Goal: Task Accomplishment & Management: Use online tool/utility

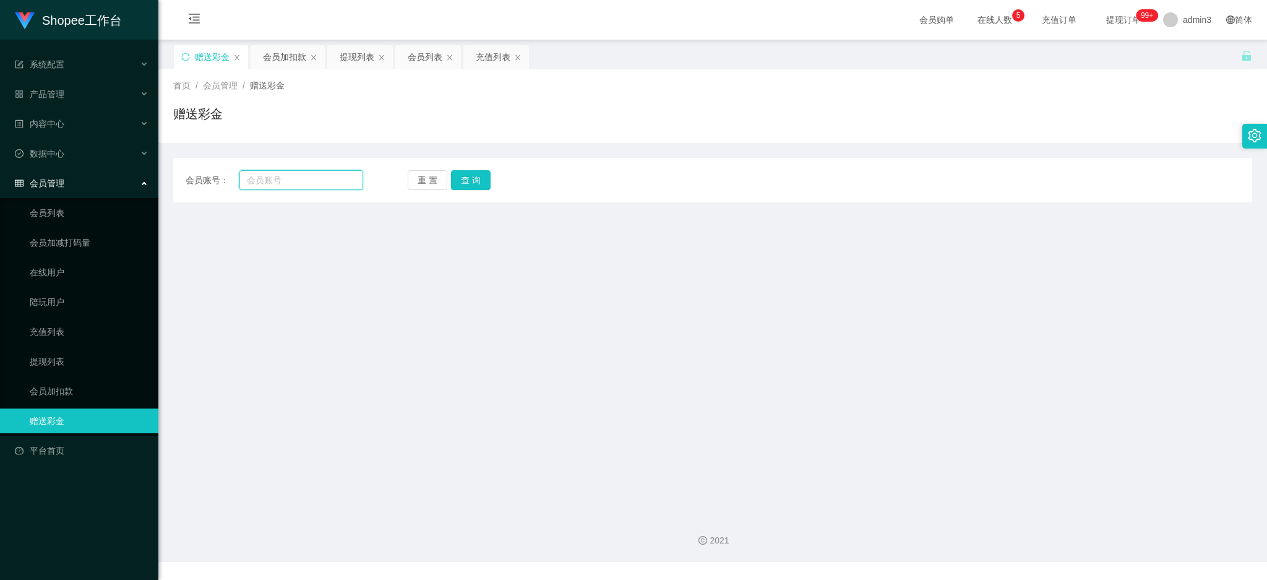
click at [264, 178] on input "text" at bounding box center [301, 180] width 124 height 20
paste input "Kenng8257"
type input "Kenng8257"
click at [458, 182] on button "查 询" at bounding box center [471, 180] width 40 height 20
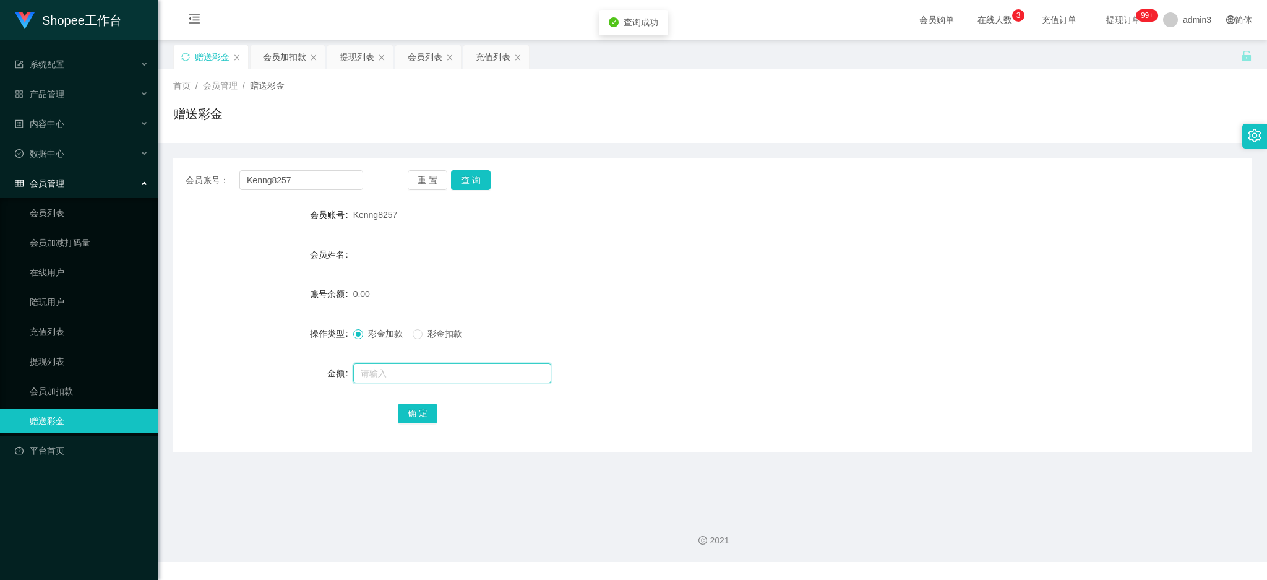
click at [413, 367] on input "text" at bounding box center [452, 373] width 198 height 20
type input "80"
click at [486, 238] on form "会员账号 Kenng8257 会员姓名 账号余额 0.00 操作类型 彩金加款 彩金扣款 金额 80 确 定" at bounding box center [712, 313] width 1079 height 223
click at [421, 431] on div "会员账号： Kenng8257 重 置 查 询 会员账号 Kenng8257 会员姓名 账号余额 0.00 操作类型 彩金加款 彩金扣款 金额 80 确 定" at bounding box center [712, 305] width 1079 height 294
click at [419, 413] on button "确 定" at bounding box center [418, 413] width 40 height 20
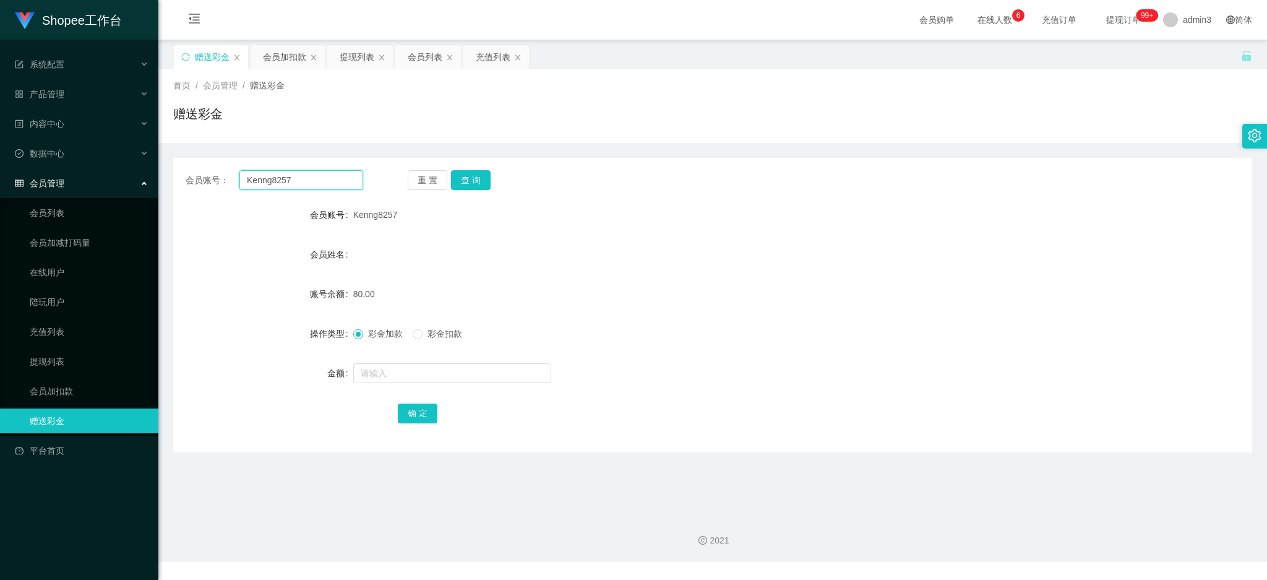
click at [282, 177] on input "Kenng8257" at bounding box center [301, 180] width 124 height 20
paste input "saintwong"
type input "saintwong"
click at [470, 181] on button "查 询" at bounding box center [471, 180] width 40 height 20
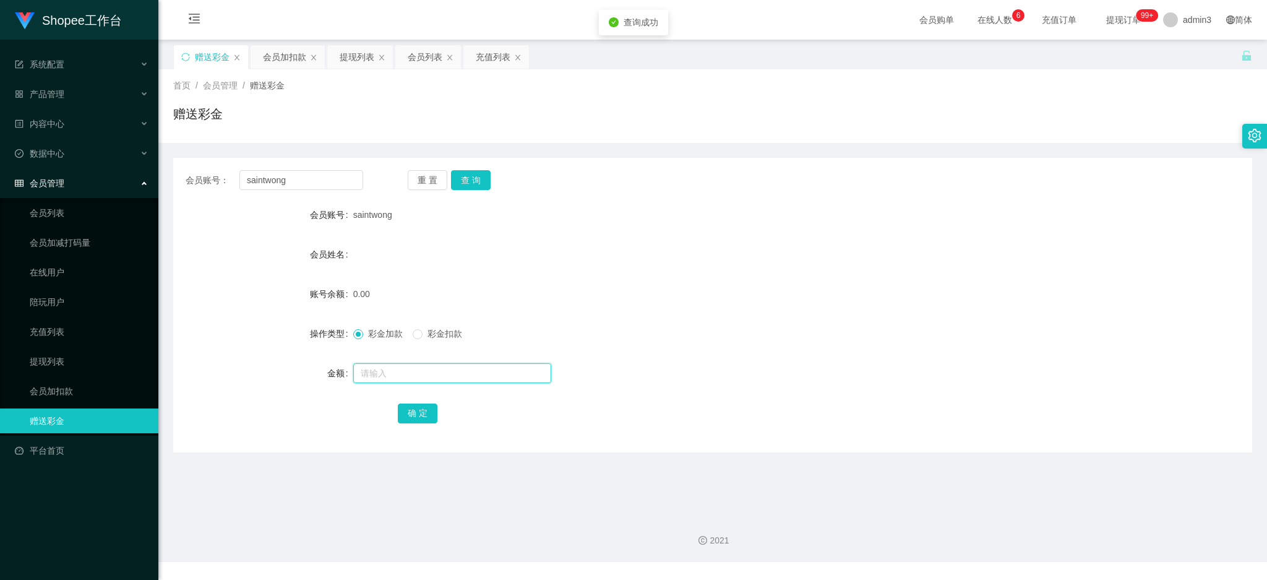
click at [379, 380] on input "text" at bounding box center [452, 373] width 198 height 20
type input "80"
click at [427, 410] on button "确 定" at bounding box center [418, 413] width 40 height 20
click at [356, 57] on div "提现列表" at bounding box center [357, 57] width 35 height 24
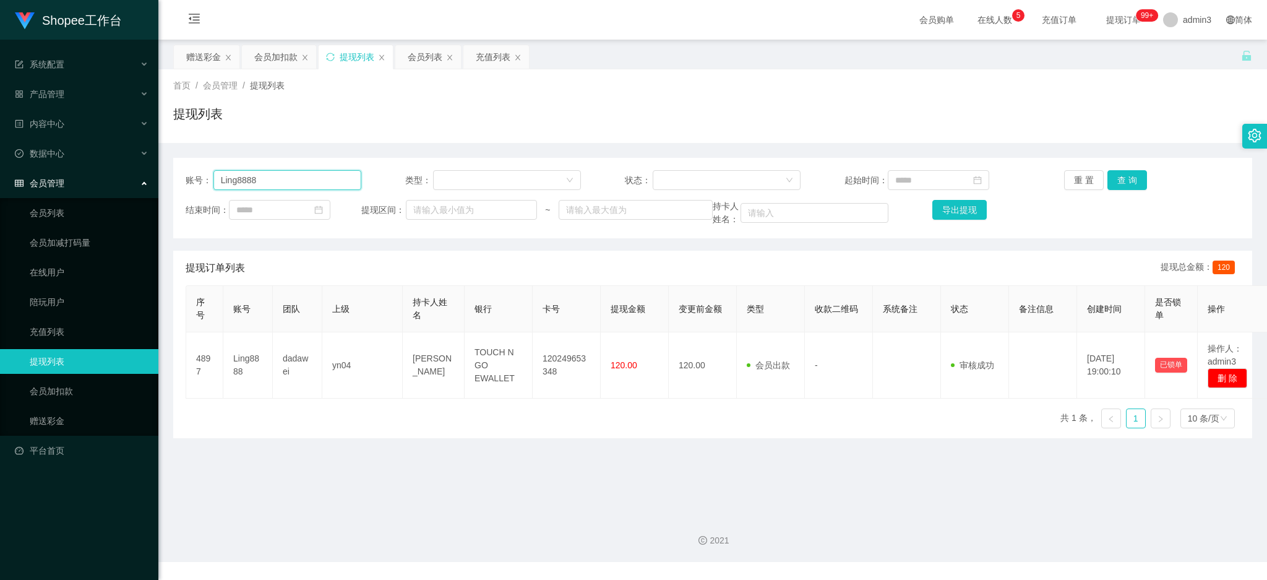
click at [295, 177] on input "Ling8888" at bounding box center [287, 180] width 148 height 20
paste input "Rbb1234"
type input "Rbb1234"
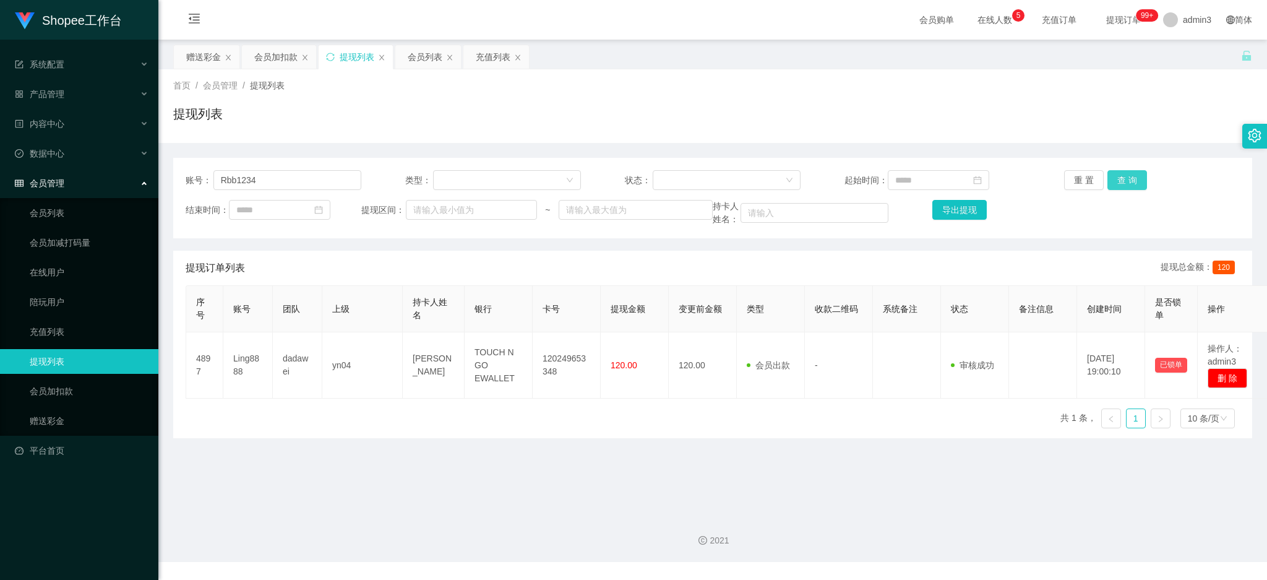
click at [1112, 171] on button "查 询" at bounding box center [1127, 180] width 40 height 20
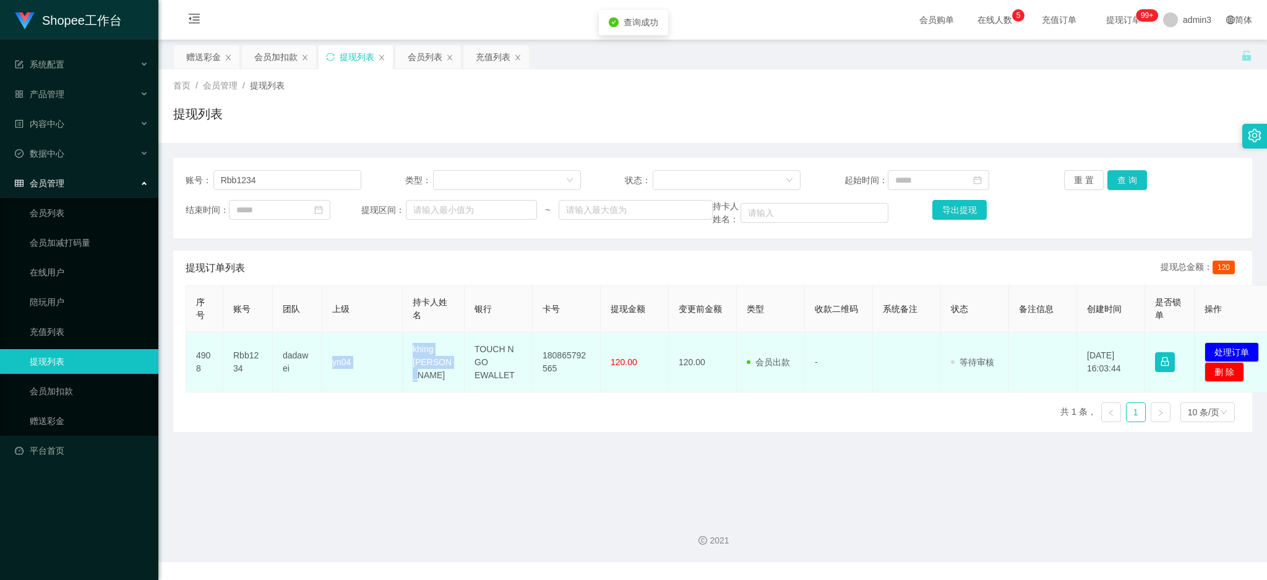
drag, startPoint x: 324, startPoint y: 367, endPoint x: 438, endPoint y: 374, distance: 114.6
click at [438, 374] on tr "4908 Rbb1234 dadawei yn04 khing teck wei TOUCH N GO EWALLET 180865792565 120.00…" at bounding box center [731, 362] width 1091 height 60
click at [410, 380] on td "khing [PERSON_NAME]" at bounding box center [434, 362] width 62 height 60
click at [413, 360] on td "khing [PERSON_NAME]" at bounding box center [434, 362] width 62 height 60
drag, startPoint x: 406, startPoint y: 354, endPoint x: 654, endPoint y: 385, distance: 249.4
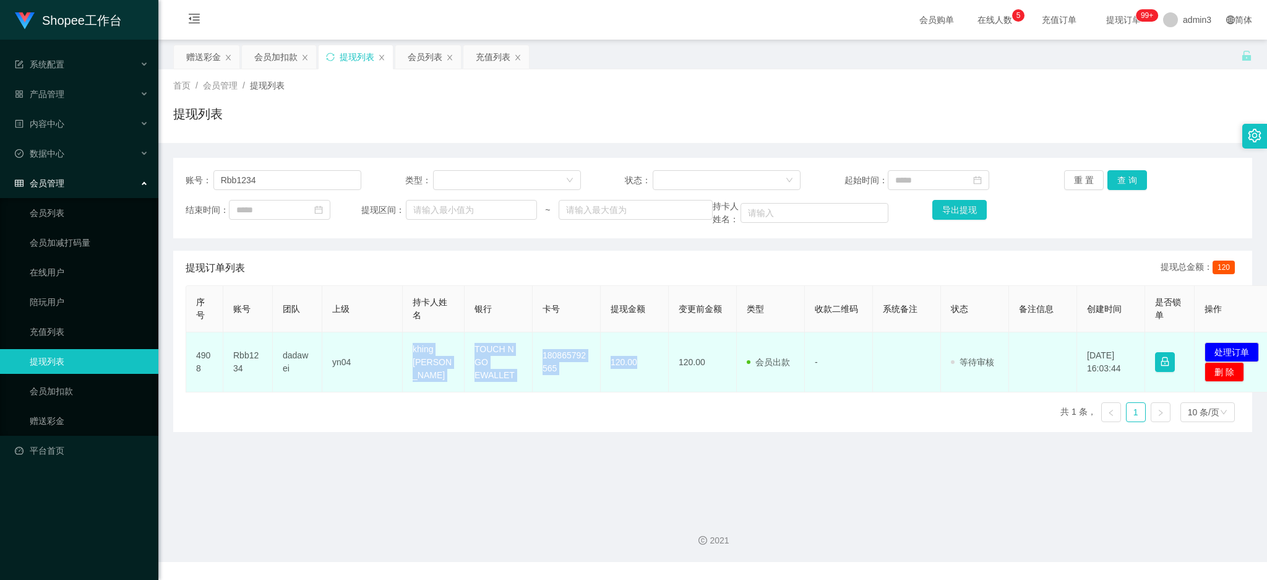
click at [654, 385] on tr "4908 Rbb1234 dadawei yn04 khing teck wei TOUCH N GO EWALLET 180865792565 120.00…" at bounding box center [731, 362] width 1091 height 60
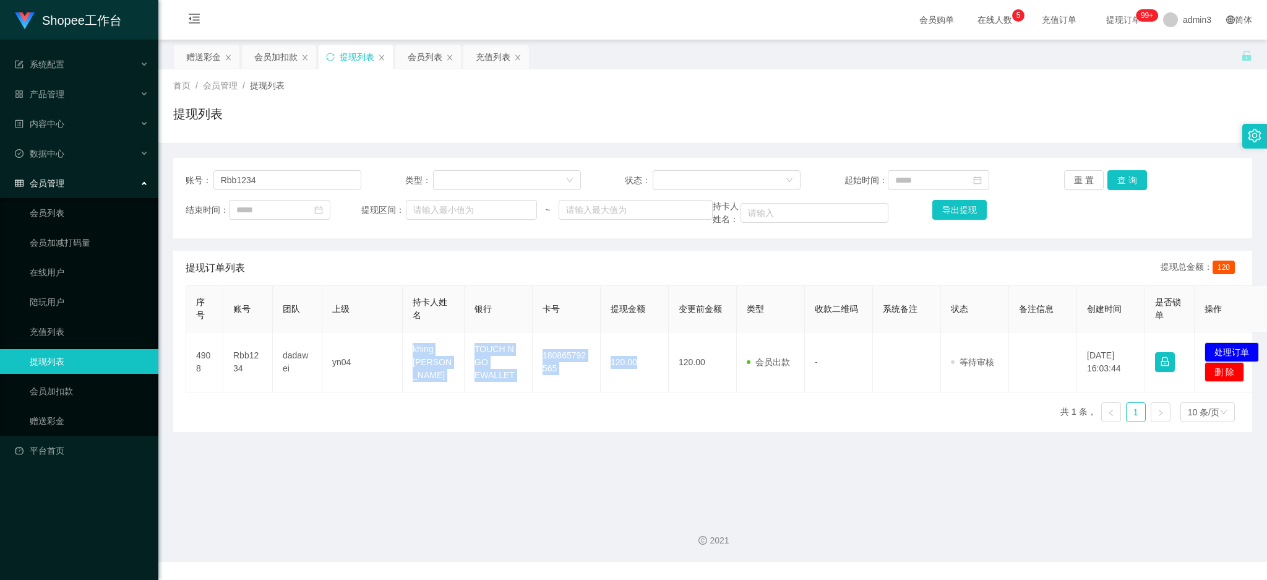
copy tr "khing teck wei TOUCH N GO EWALLET 180865792565 120.00"
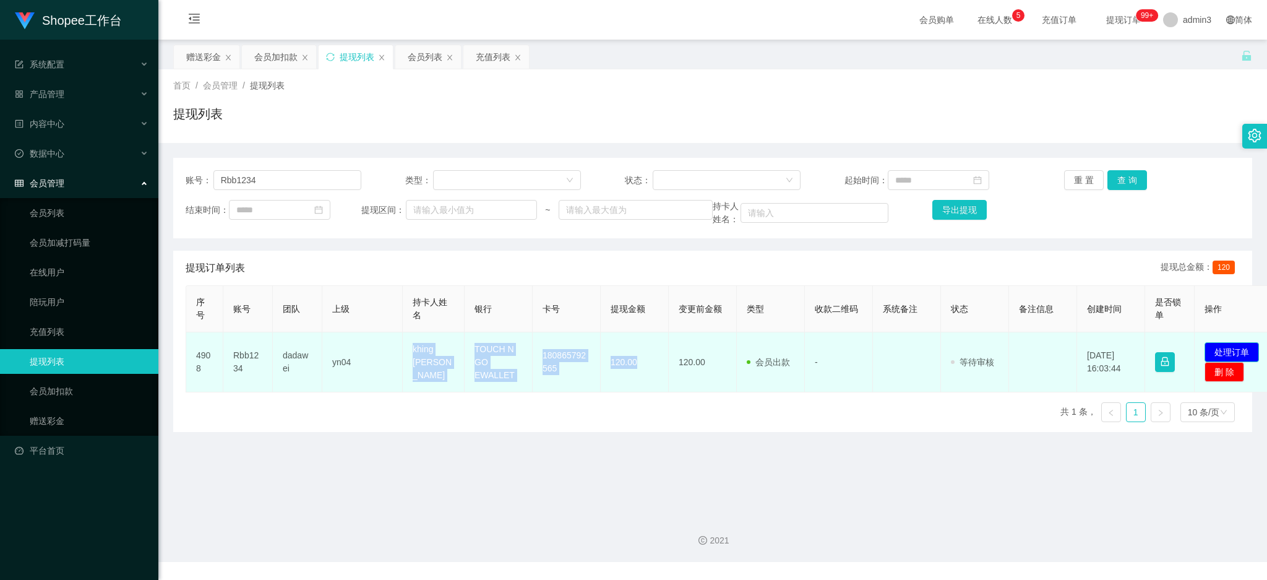
click at [1215, 350] on button "处理订单" at bounding box center [1231, 352] width 54 height 20
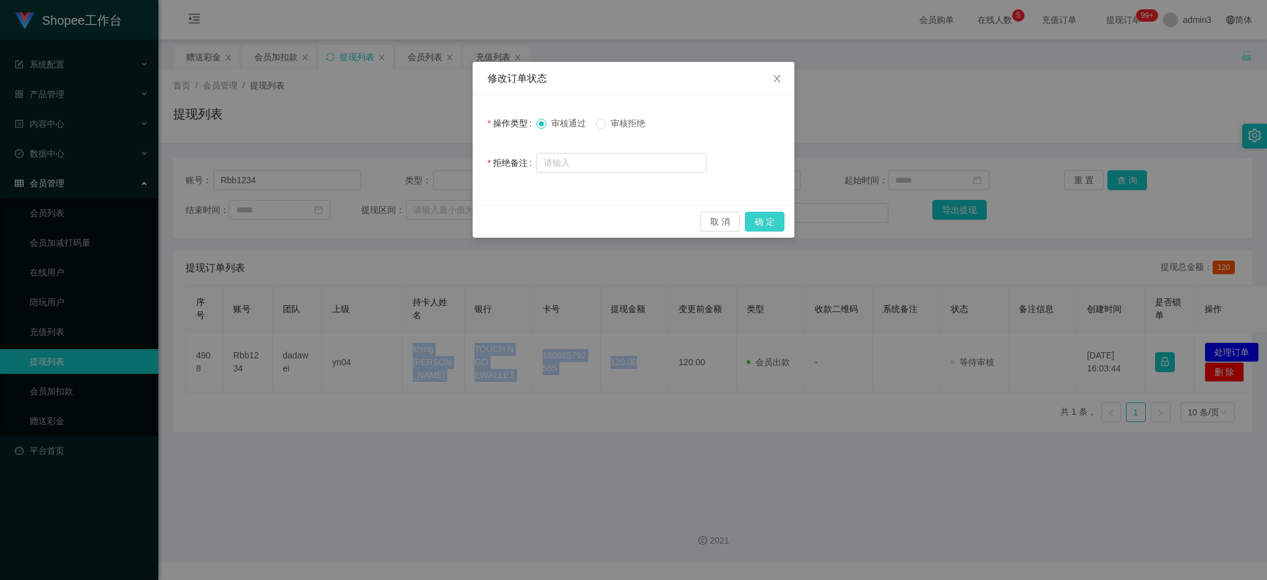
click at [763, 217] on button "确 定" at bounding box center [765, 222] width 40 height 20
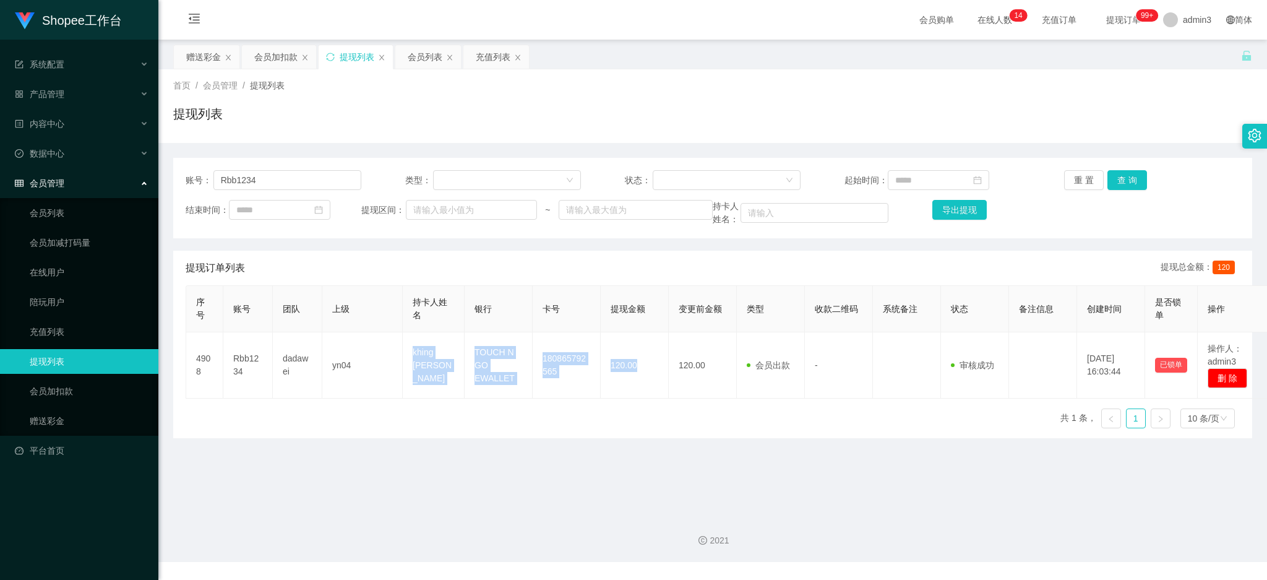
drag, startPoint x: 488, startPoint y: 56, endPoint x: 472, endPoint y: 80, distance: 29.0
click at [489, 55] on div "充值列表" at bounding box center [493, 57] width 35 height 24
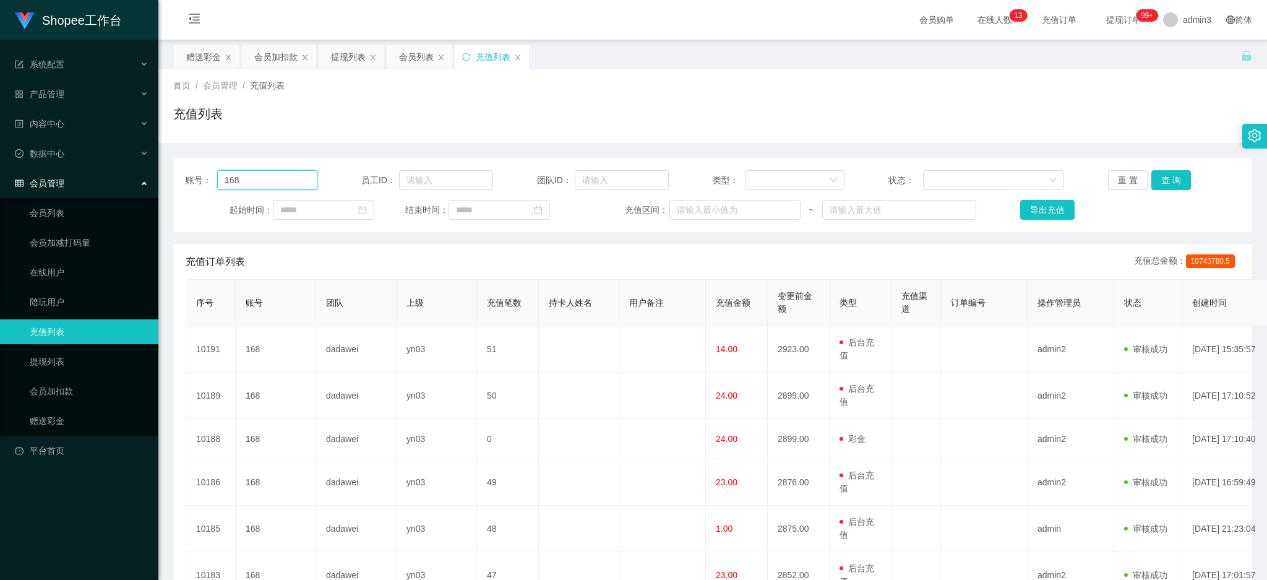
click at [271, 187] on input "168" at bounding box center [267, 180] width 100 height 20
click at [270, 187] on input "168" at bounding box center [267, 180] width 100 height 20
paste input "5"
type input "5"
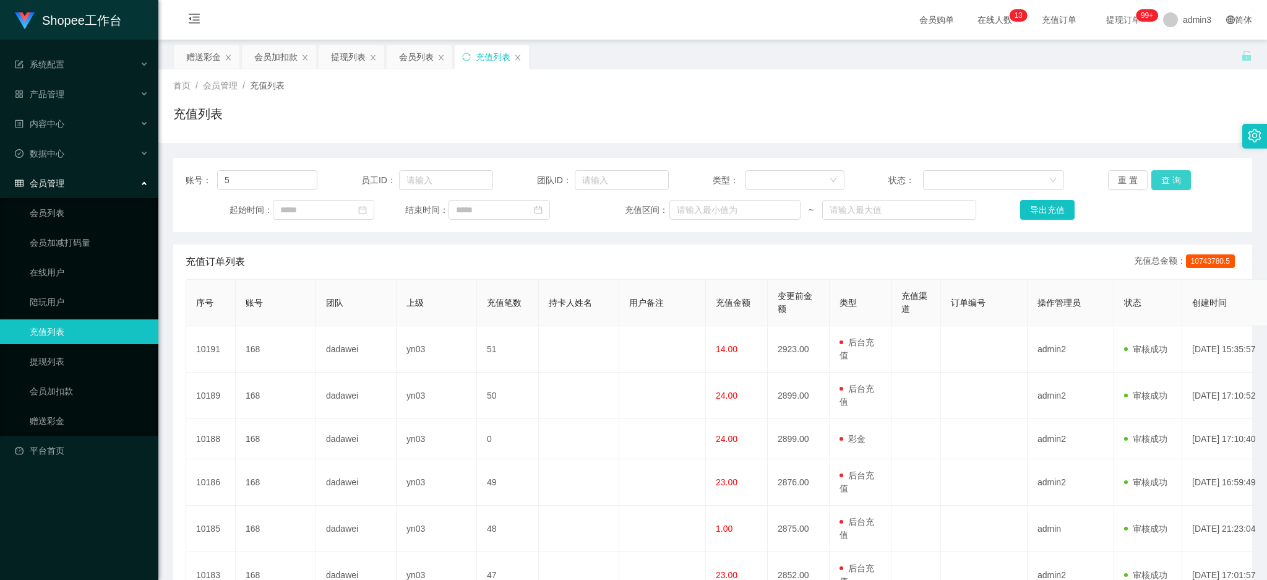
click at [1159, 176] on button "查 询" at bounding box center [1171, 180] width 40 height 20
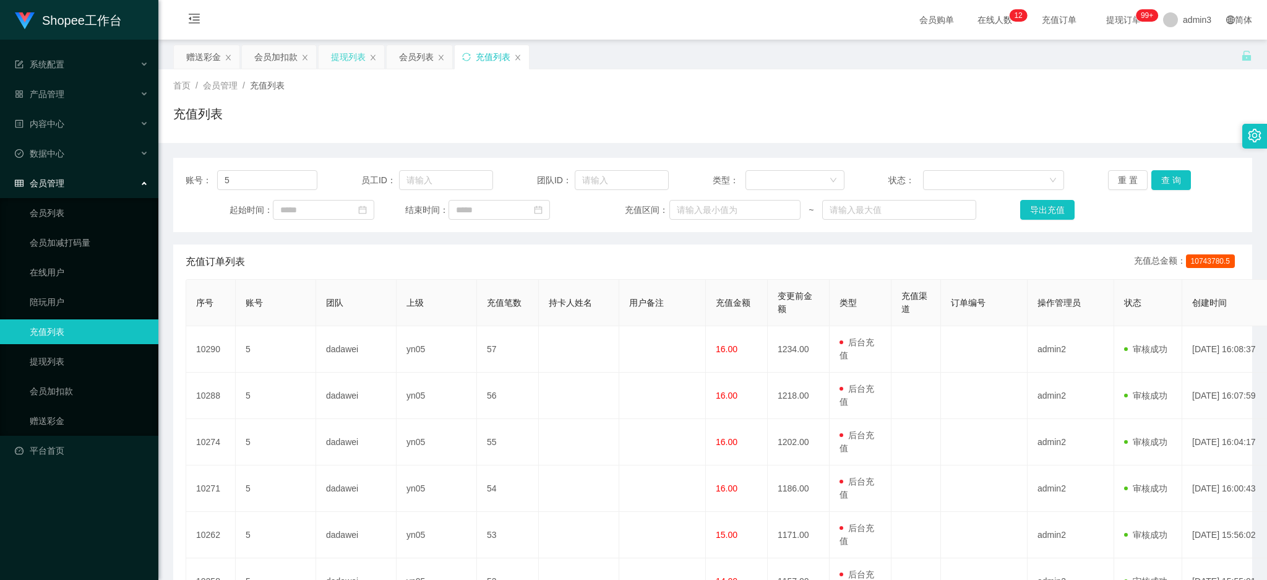
click at [350, 66] on div "提现列表" at bounding box center [348, 57] width 35 height 24
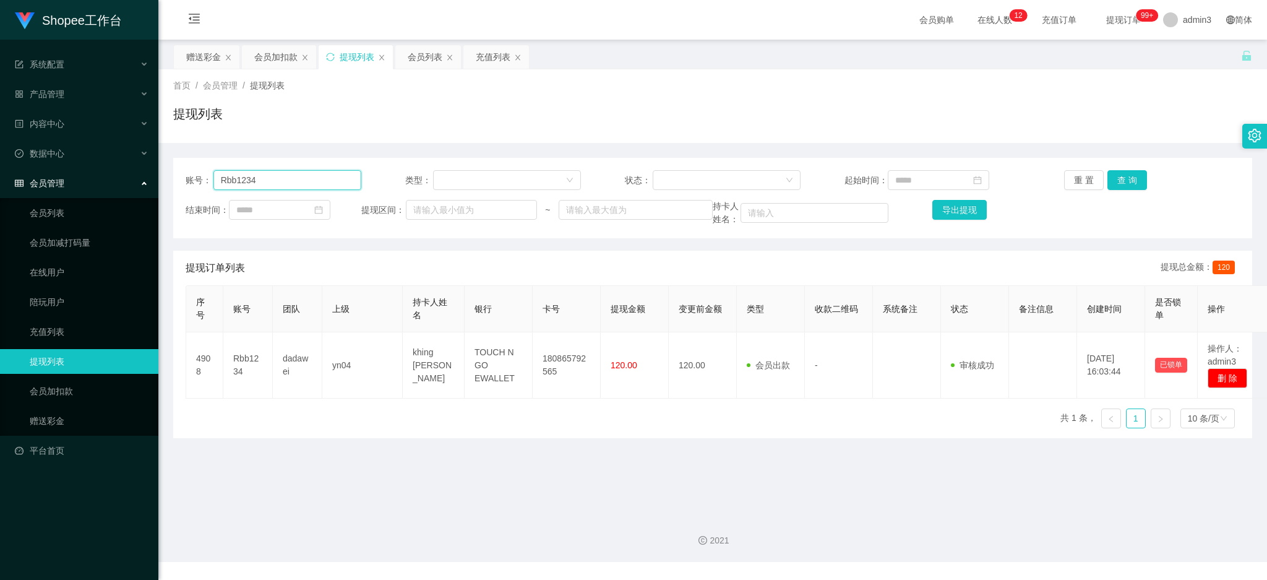
click at [240, 182] on input "Rbb1234" at bounding box center [287, 180] width 148 height 20
paste input "0129550366"
type input "0129550366"
drag, startPoint x: 1117, startPoint y: 177, endPoint x: 954, endPoint y: 320, distance: 216.5
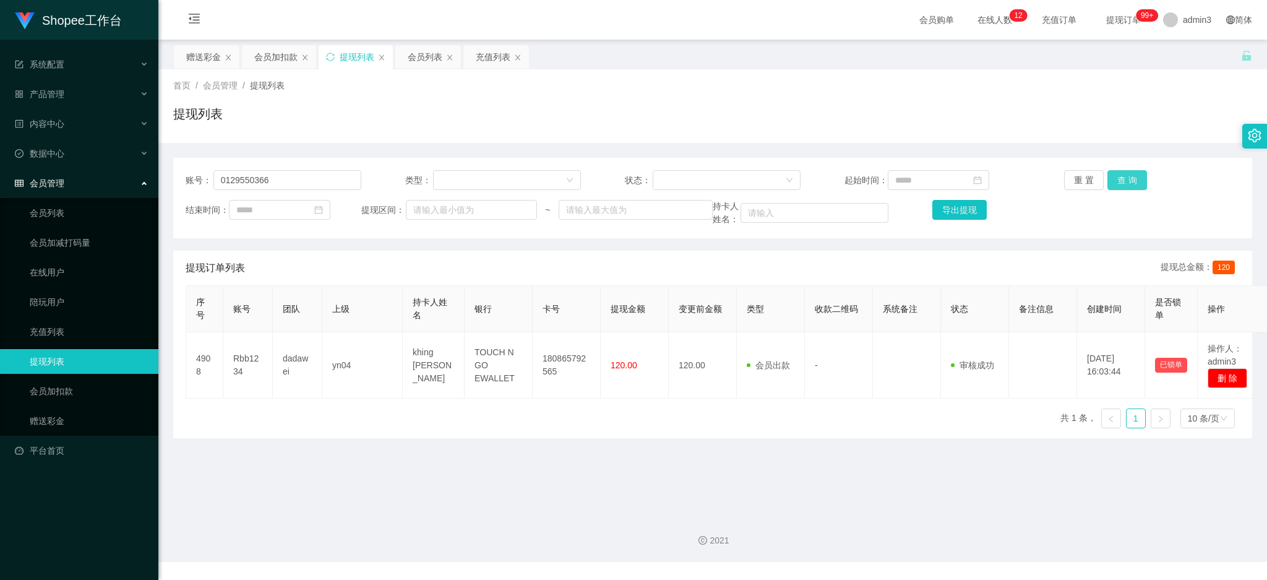
click at [1117, 176] on button "查 询" at bounding box center [1127, 180] width 40 height 20
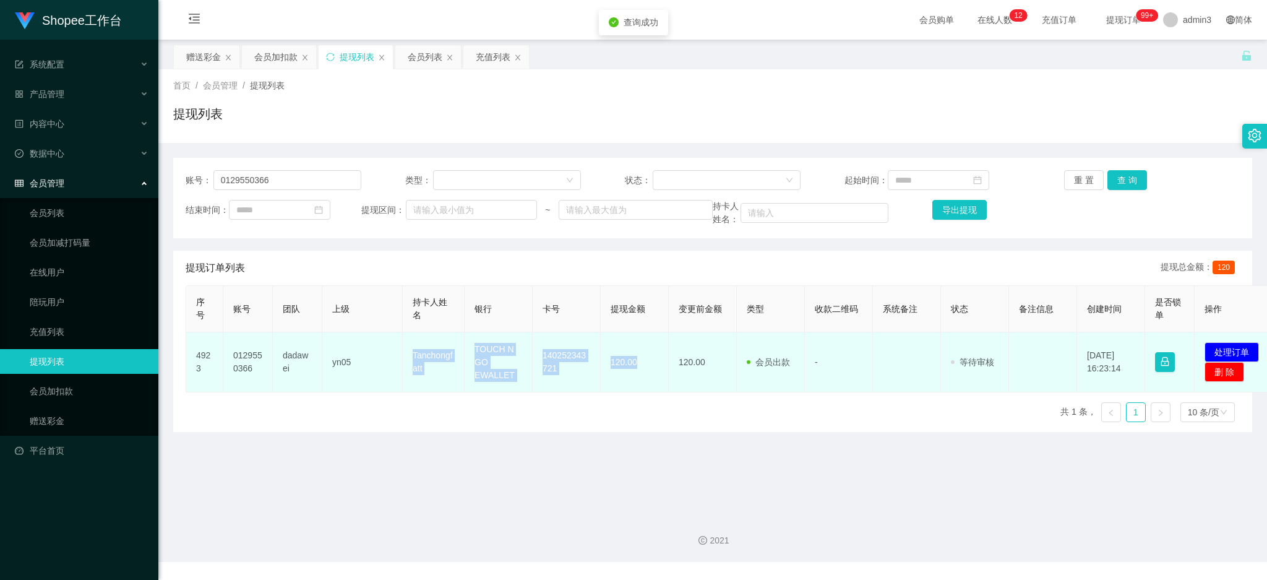
copy tr "Tanchongfatt TOUCH N GO EWALLET 140252343721 120.00"
drag, startPoint x: 409, startPoint y: 351, endPoint x: 641, endPoint y: 387, distance: 234.7
click at [641, 387] on tr "4923 0129550366 dadawei yn05 Tanchongfatt TOUCH N GO EWALLET 140252343721 120.0…" at bounding box center [731, 362] width 1091 height 60
drag, startPoint x: 1232, startPoint y: 350, endPoint x: 825, endPoint y: 254, distance: 417.6
click at [1232, 349] on button "处理订单" at bounding box center [1231, 352] width 54 height 20
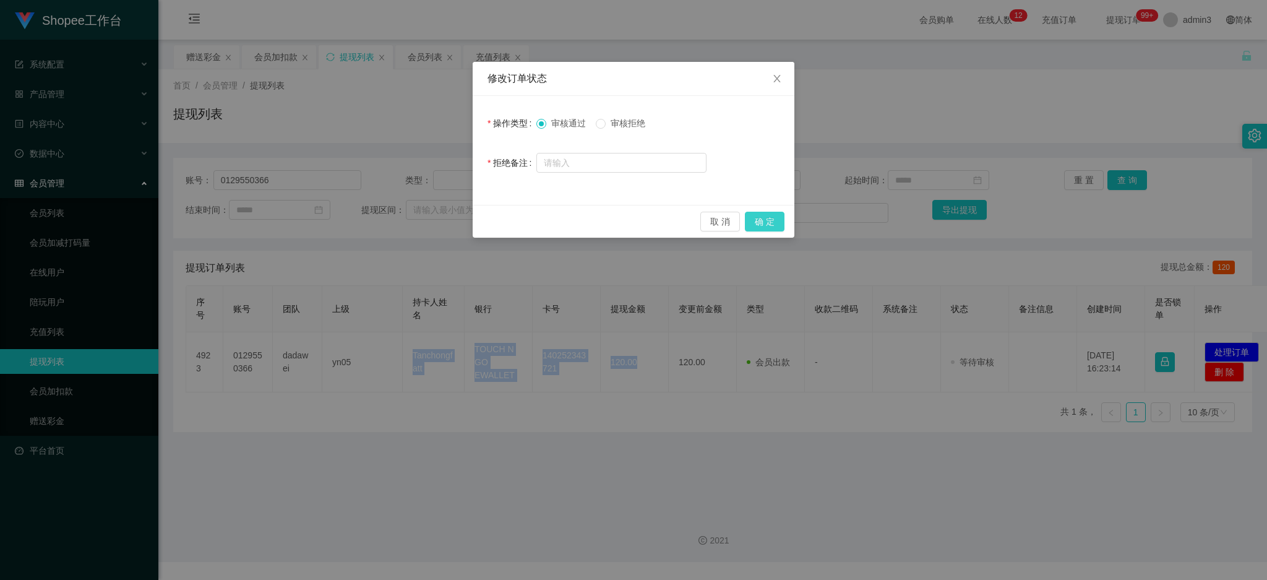
click at [766, 216] on button "确 定" at bounding box center [765, 222] width 40 height 20
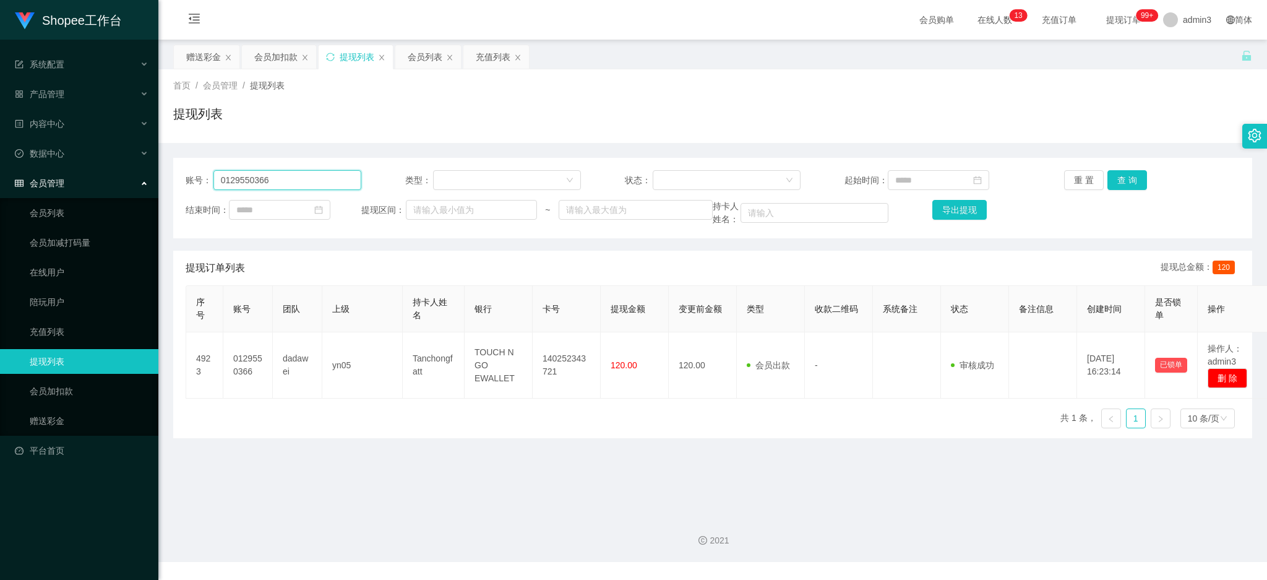
click at [275, 184] on input "0129550366" at bounding box center [287, 180] width 148 height 20
paste input "Zhilian"
click at [281, 184] on input "0129550366Zhilian" at bounding box center [287, 180] width 148 height 20
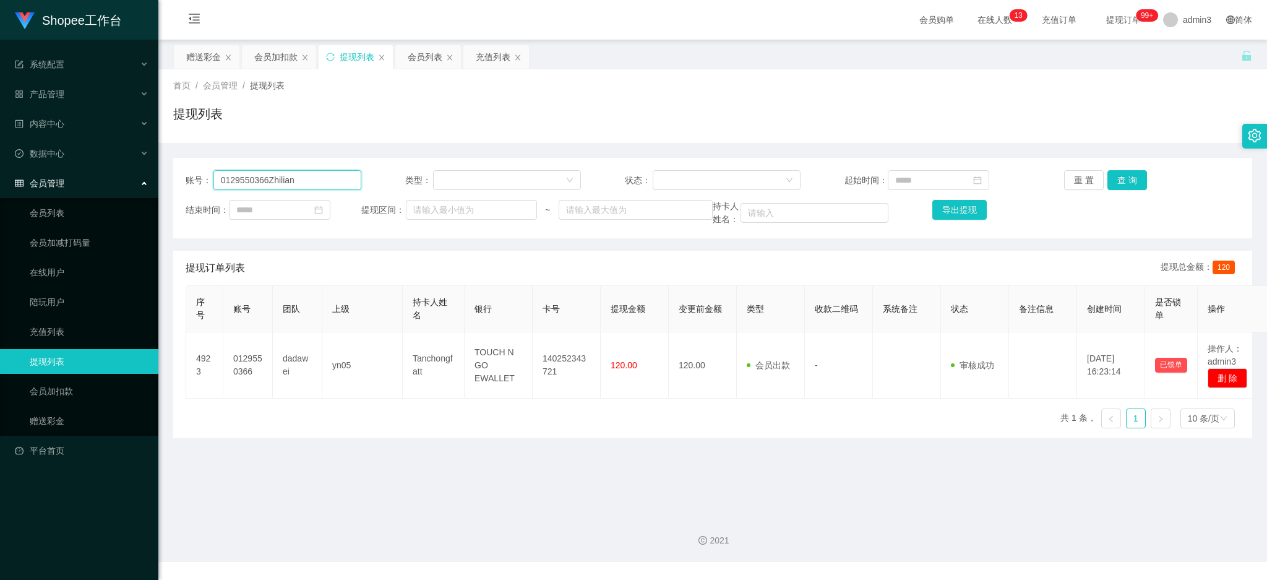
click at [281, 184] on input "0129550366Zhilian" at bounding box center [287, 180] width 148 height 20
paste input "text"
type input "Zhilian"
click at [1109, 181] on button "查 询" at bounding box center [1127, 180] width 40 height 20
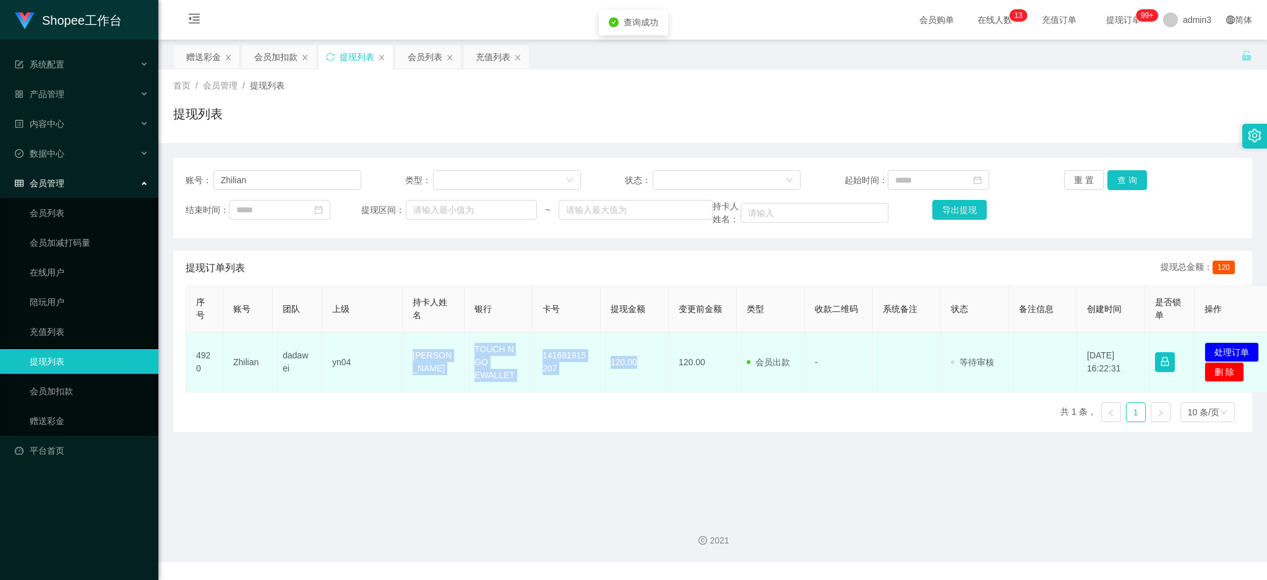
copy tr "[PERSON_NAME] TOUCH N GO EWALLET 141681915207 120.00"
drag, startPoint x: 394, startPoint y: 349, endPoint x: 644, endPoint y: 379, distance: 251.8
click at [644, 379] on tr "4920 Zhilian dadawei yn04 [PERSON_NAME] TOUCH N GO EWALLET 141681915207 120.00 …" at bounding box center [731, 362] width 1091 height 60
click at [1234, 349] on button "处理订单" at bounding box center [1231, 352] width 54 height 20
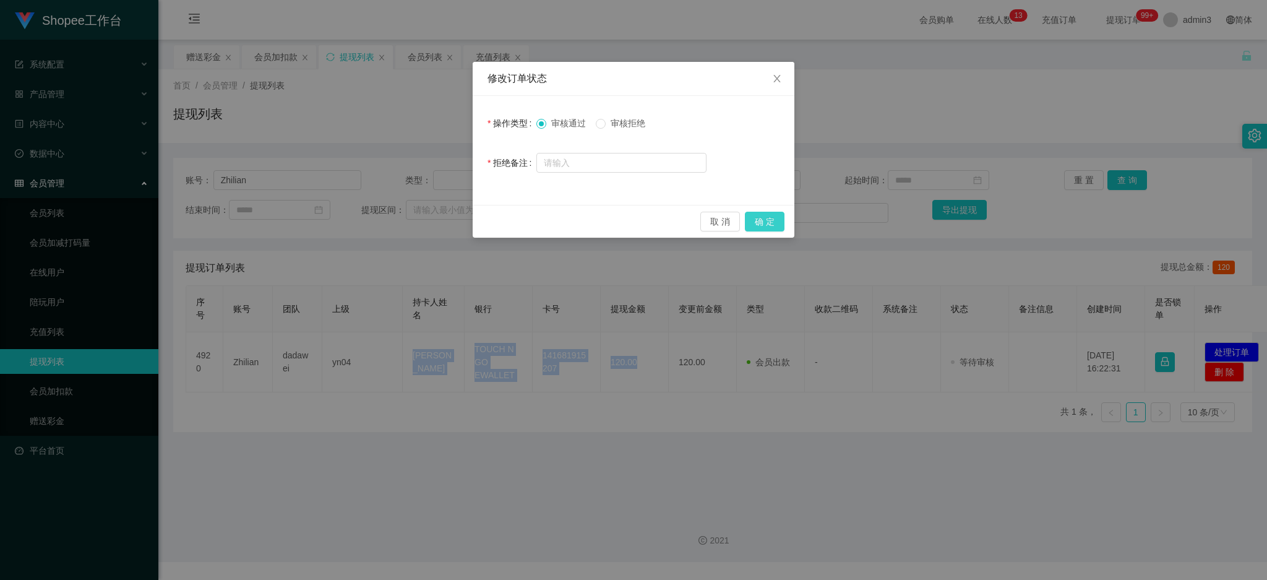
click at [763, 225] on button "确 定" at bounding box center [765, 222] width 40 height 20
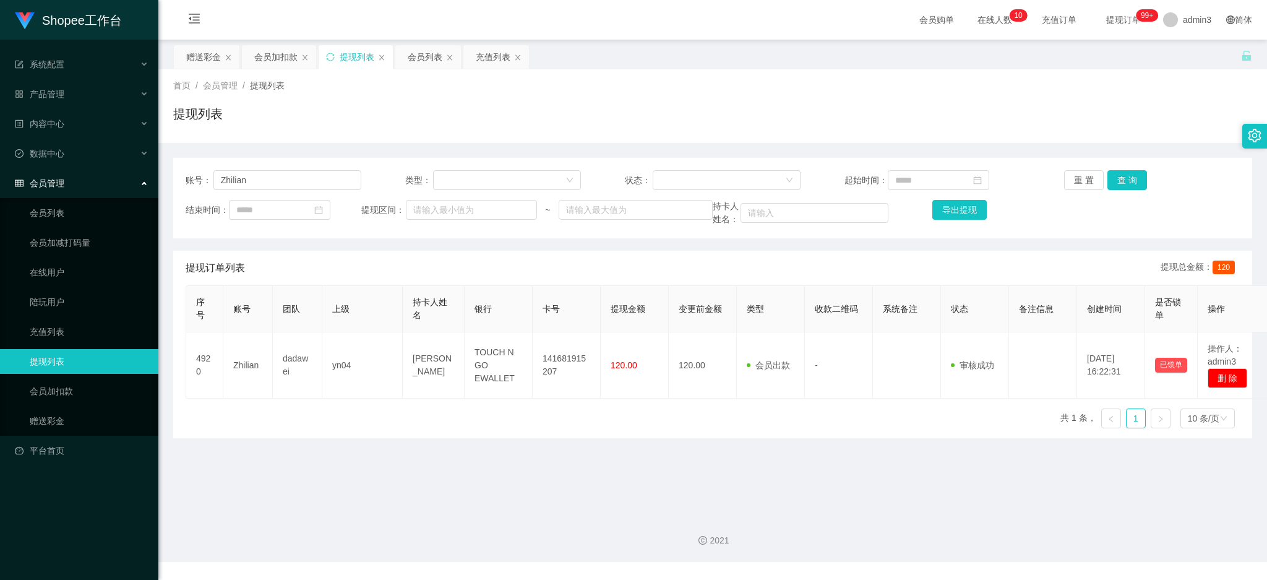
drag, startPoint x: 549, startPoint y: 462, endPoint x: 548, endPoint y: 453, distance: 9.3
click at [549, 462] on main "关闭左侧 关闭右侧 关闭其它 刷新页面 赠送彩金 会员加扣款 提现列表 会员列表 充值列表 首页 / 会员管理 / 提现列表 / 提现列表 账号： Zhili…" at bounding box center [712, 272] width 1109 height 465
